Goal: Information Seeking & Learning: Learn about a topic

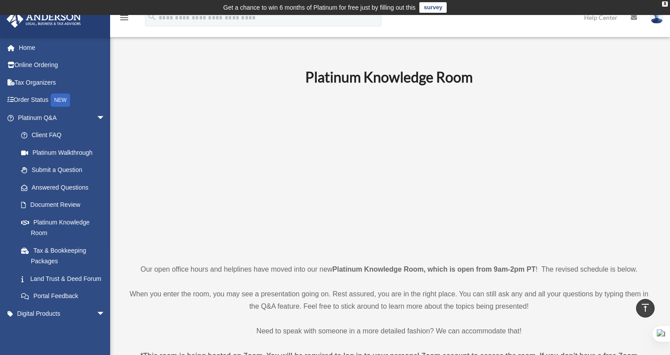
scroll to position [271, 0]
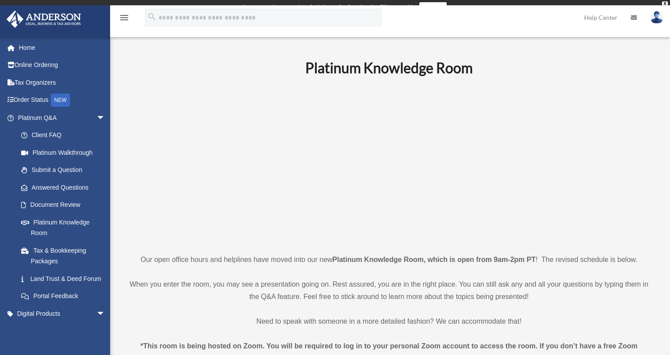
scroll to position [269, 0]
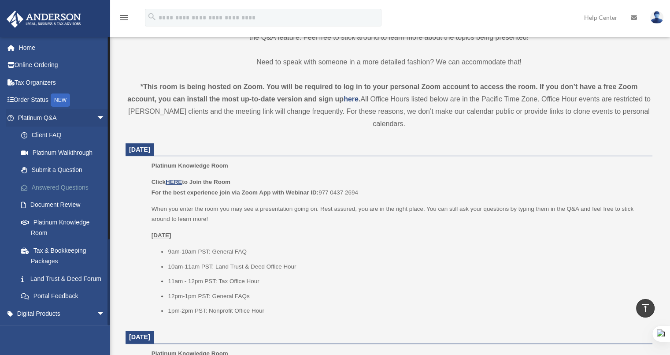
click at [51, 184] on link "Answered Questions" at bounding box center [65, 187] width 106 height 18
